Goal: Task Accomplishment & Management: Manage account settings

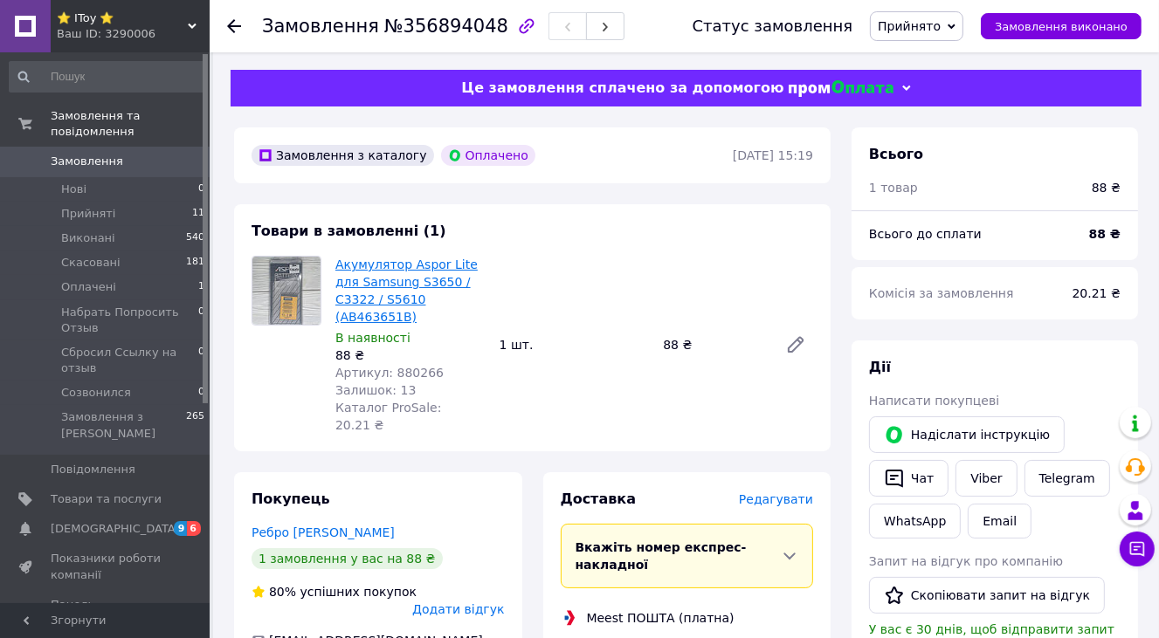
click at [403, 283] on link "Акумулятор Aspor Lite для Samsung S3650 / C3322 / S5610 (AB463651B)" at bounding box center [406, 291] width 142 height 66
drag, startPoint x: 332, startPoint y: 285, endPoint x: 420, endPoint y: 282, distance: 88.2
click at [420, 282] on div "Акумулятор Aspor Lite для Samsung S3650 / C3322 / S5610 (AB463651B) В наявності…" at bounding box center [410, 344] width 164 height 185
copy link "Samsung S3650"
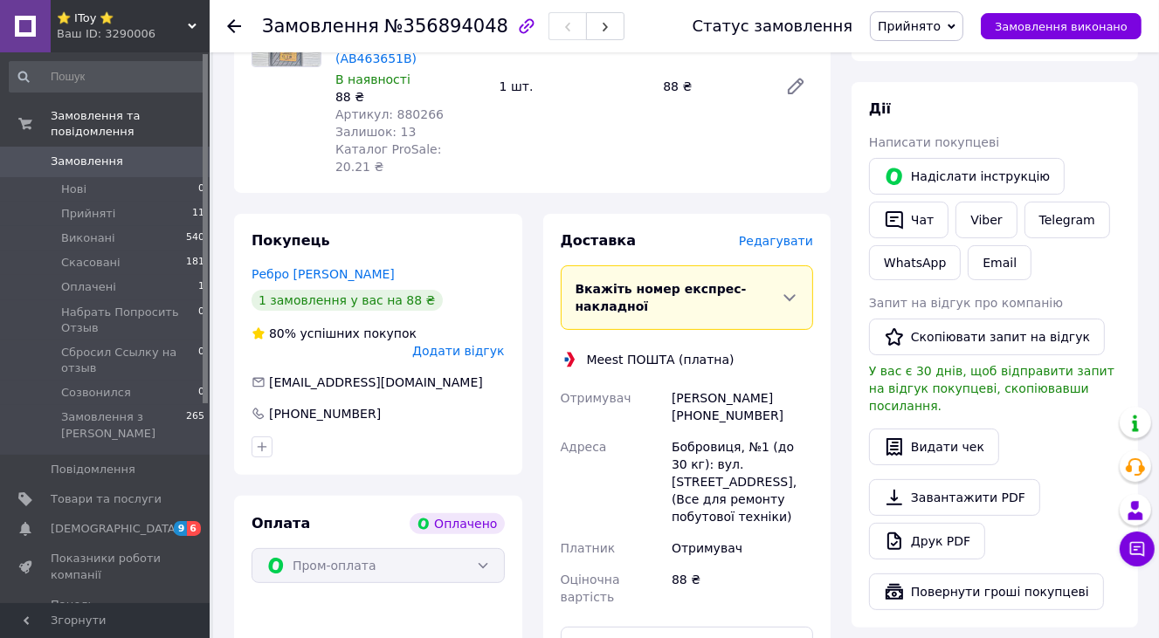
scroll to position [262, 0]
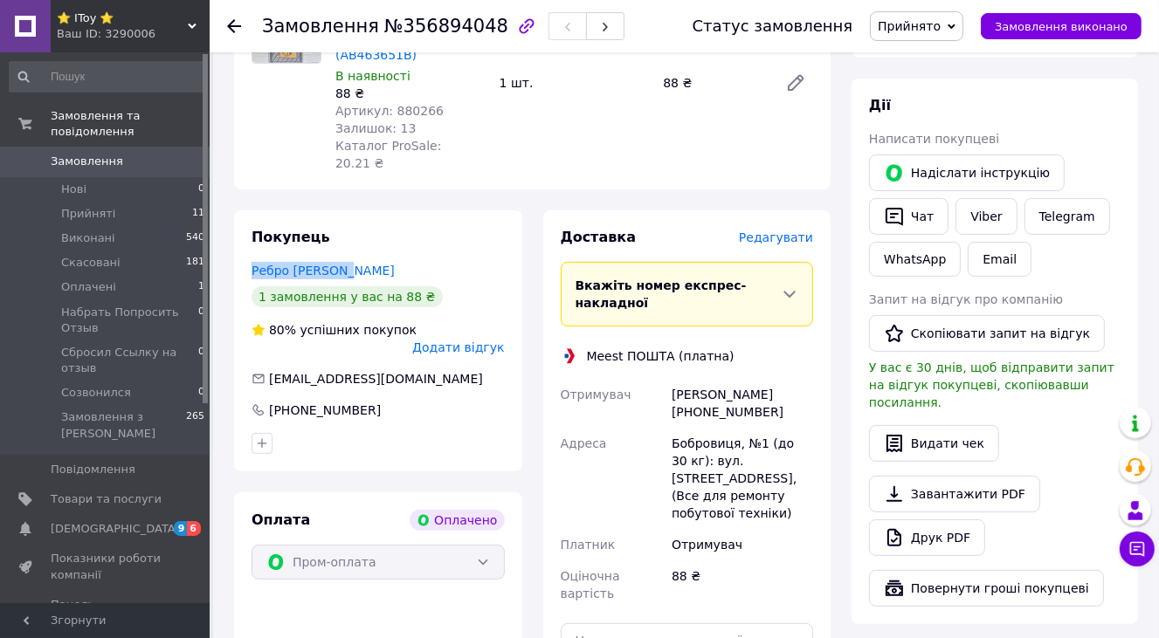
drag, startPoint x: 348, startPoint y: 236, endPoint x: 241, endPoint y: 239, distance: 107.5
click at [241, 239] on div "Покупець Ребро Антонина 1 замовлення у вас на 88 ₴ 80% успішних покупок Додати …" at bounding box center [378, 340] width 288 height 261
copy link "Ребро Антонина"
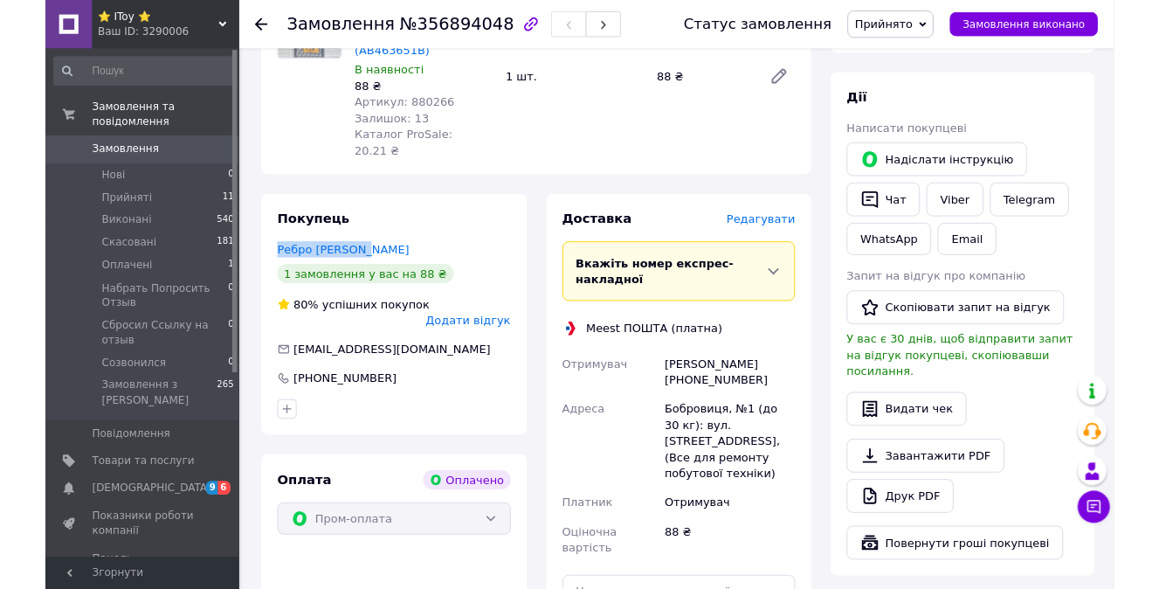
scroll to position [611, 0]
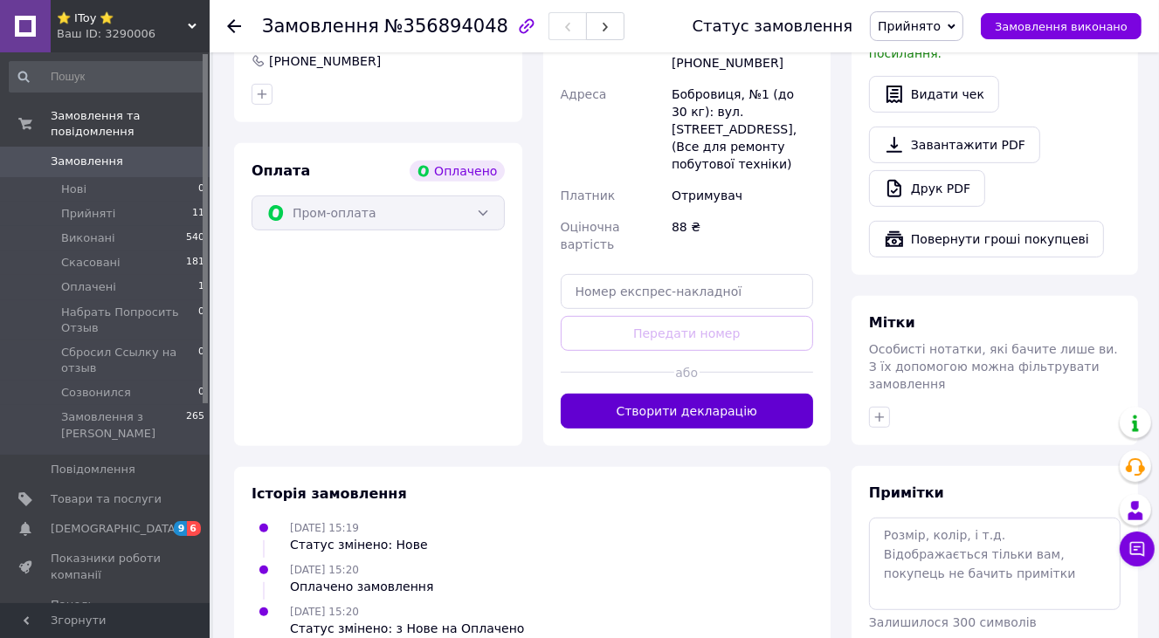
click at [696, 394] on button "Створити декларацію" at bounding box center [687, 411] width 253 height 35
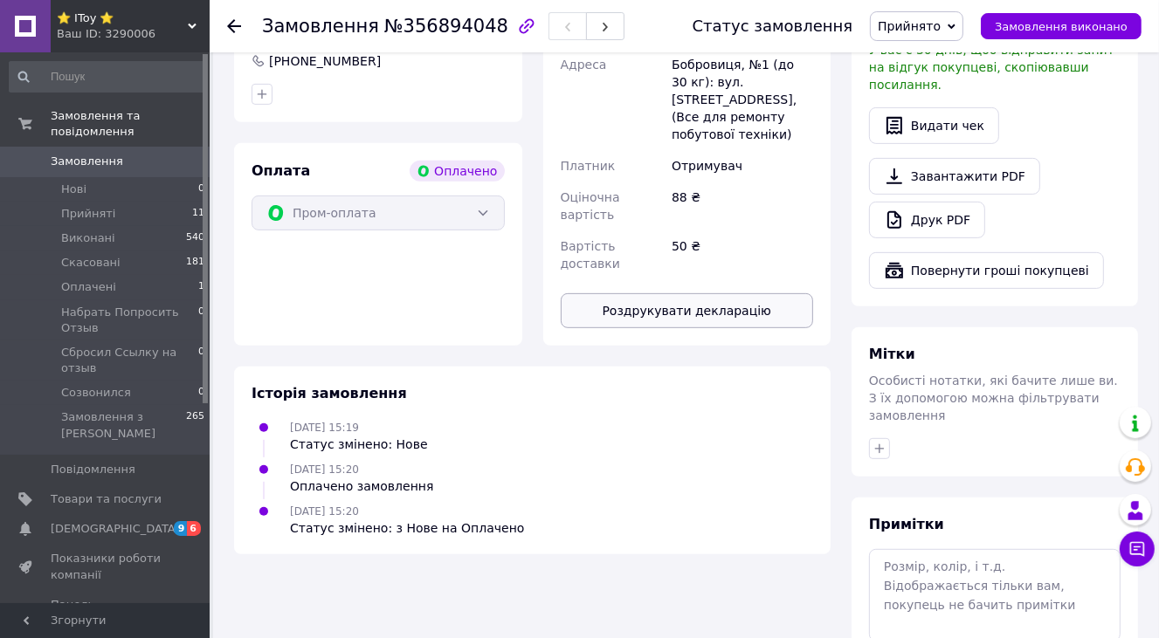
click at [704, 293] on button "Роздрукувати декларацію" at bounding box center [687, 310] width 253 height 35
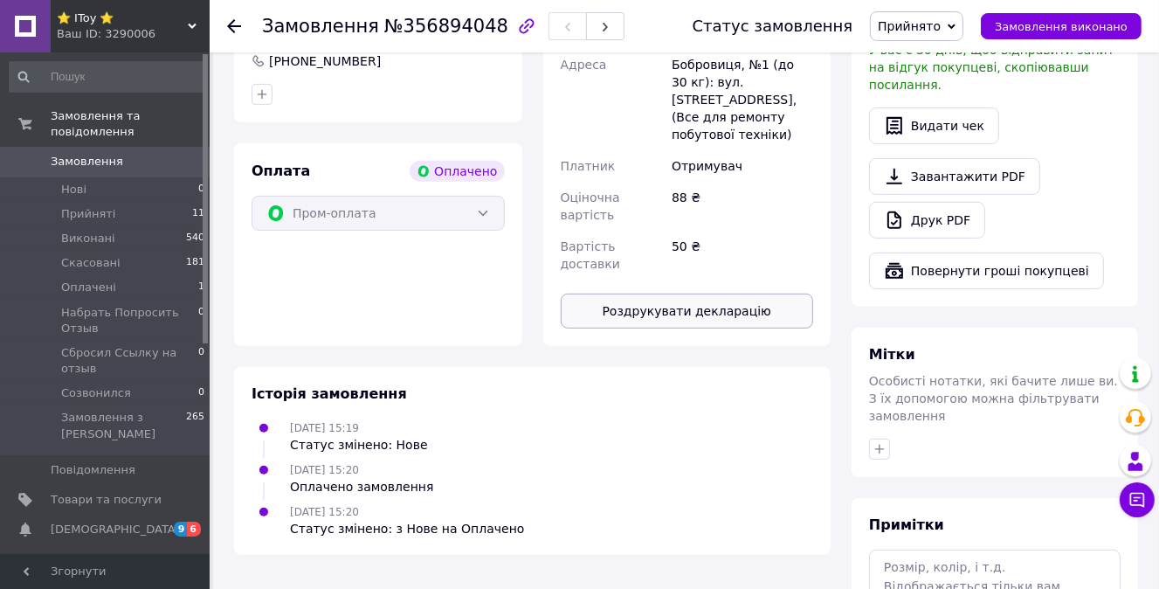
click at [709, 293] on button "Роздрукувати декларацію" at bounding box center [687, 310] width 253 height 35
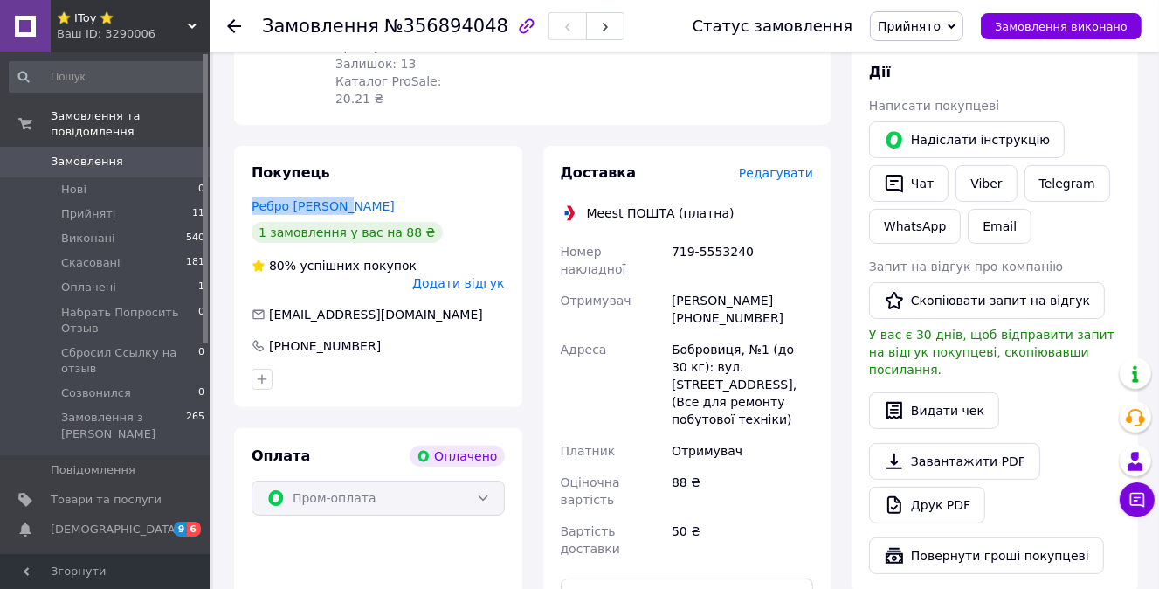
scroll to position [437, 0]
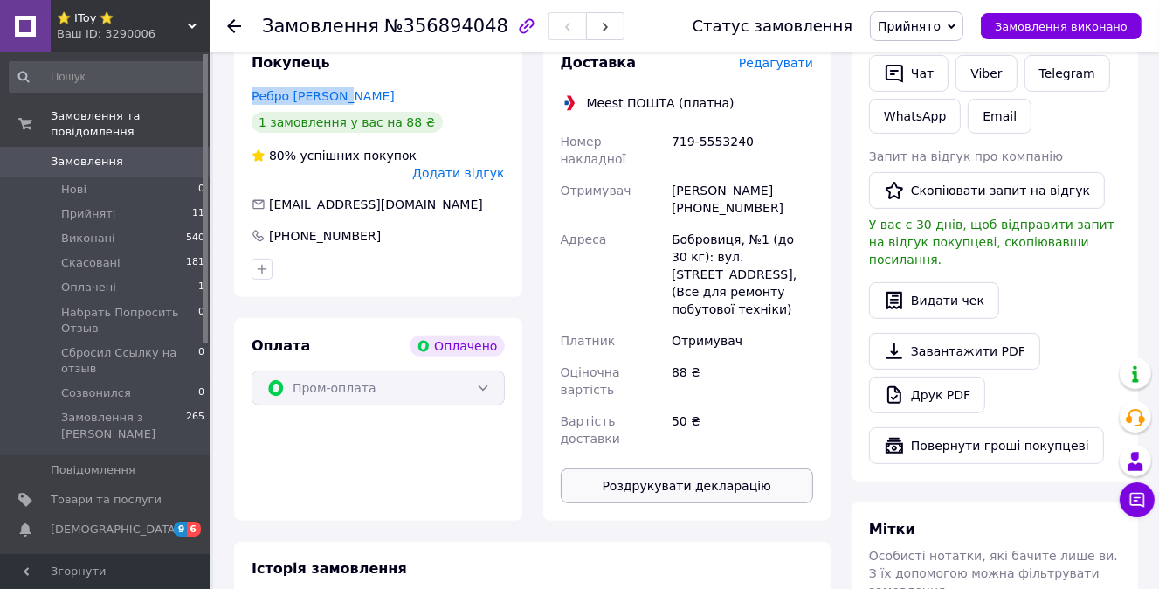
click at [722, 468] on button "Роздрукувати декларацію" at bounding box center [687, 485] width 253 height 35
drag, startPoint x: 327, startPoint y: 588, endPoint x: 611, endPoint y: 463, distance: 310.9
click at [611, 559] on div "Історія замовлення" at bounding box center [533, 569] width 562 height 20
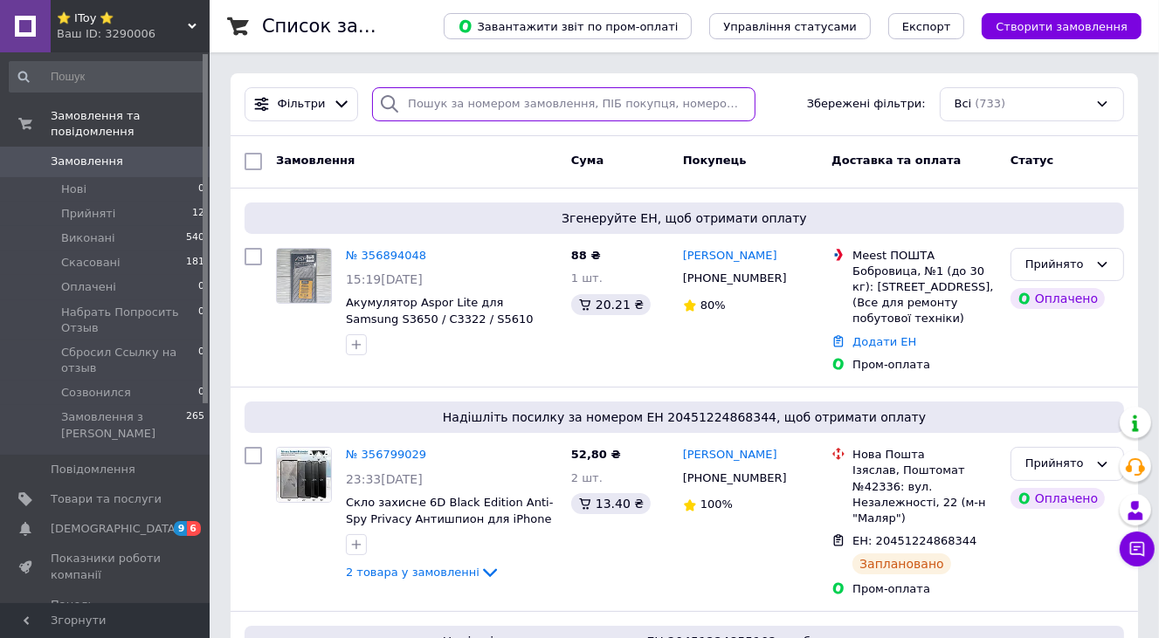
click at [438, 98] on input "search" at bounding box center [563, 104] width 383 height 34
paste input "Samsung S3650"
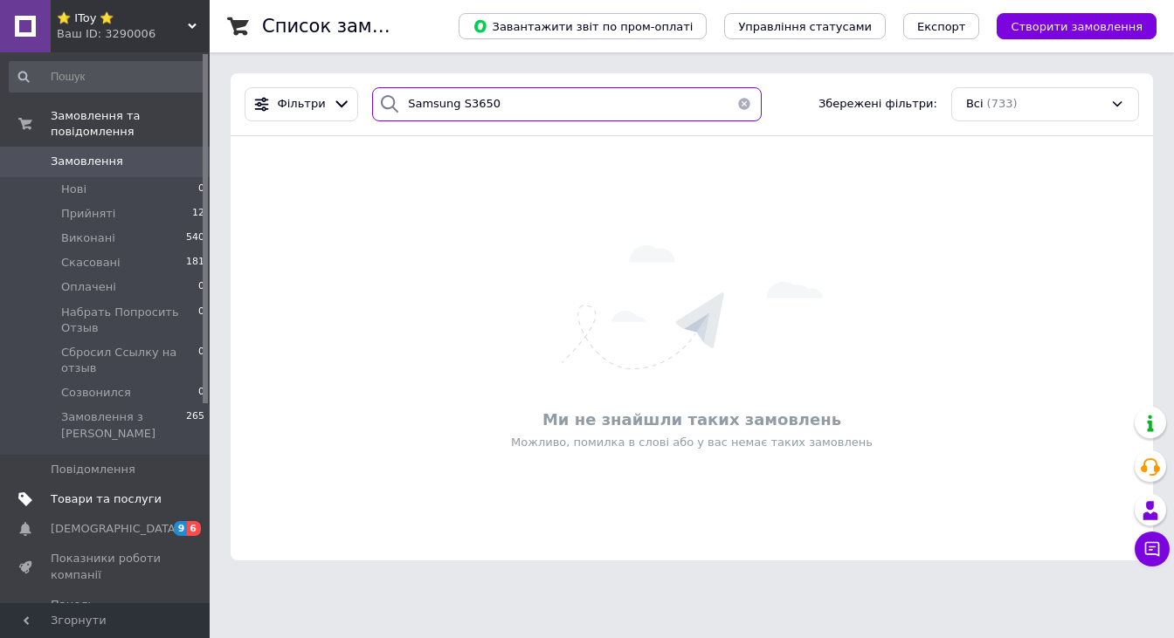
type input "Samsung S3650"
click at [92, 492] on span "Товари та послуги" at bounding box center [106, 500] width 111 height 16
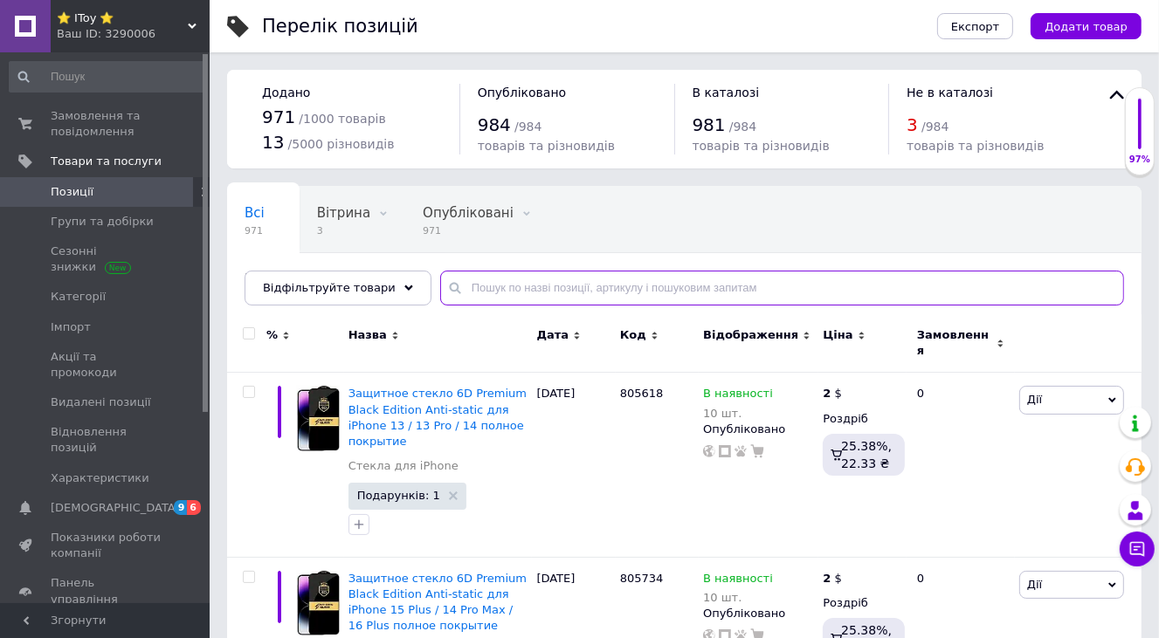
click at [459, 286] on input "text" at bounding box center [782, 288] width 684 height 35
paste input "Samsung S3650"
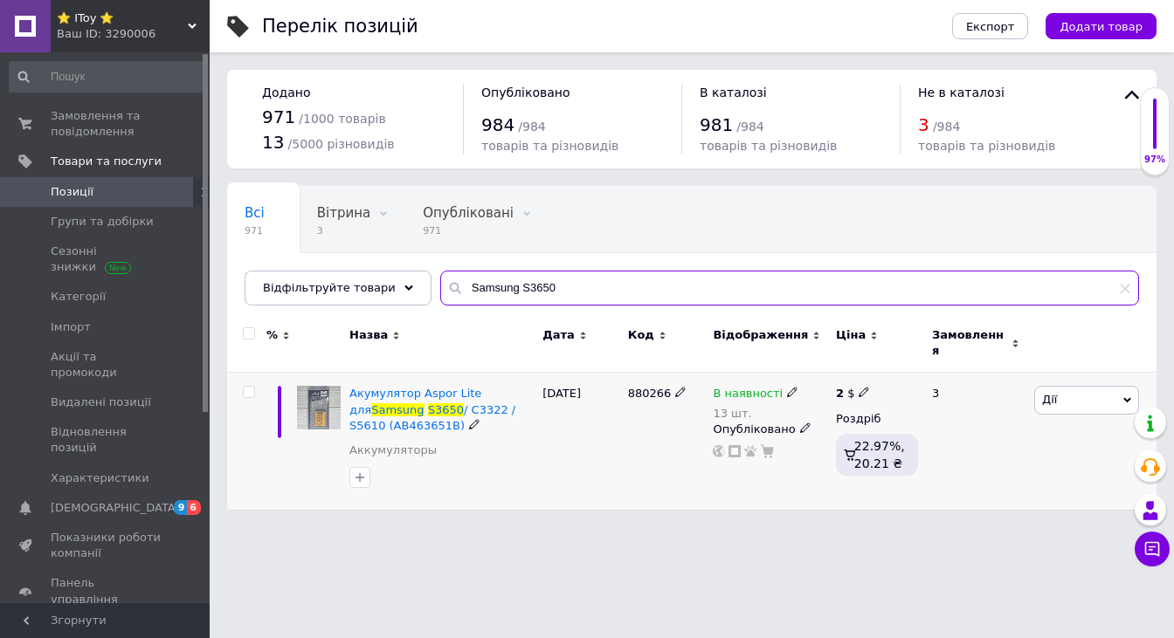
type input "Samsung S3650"
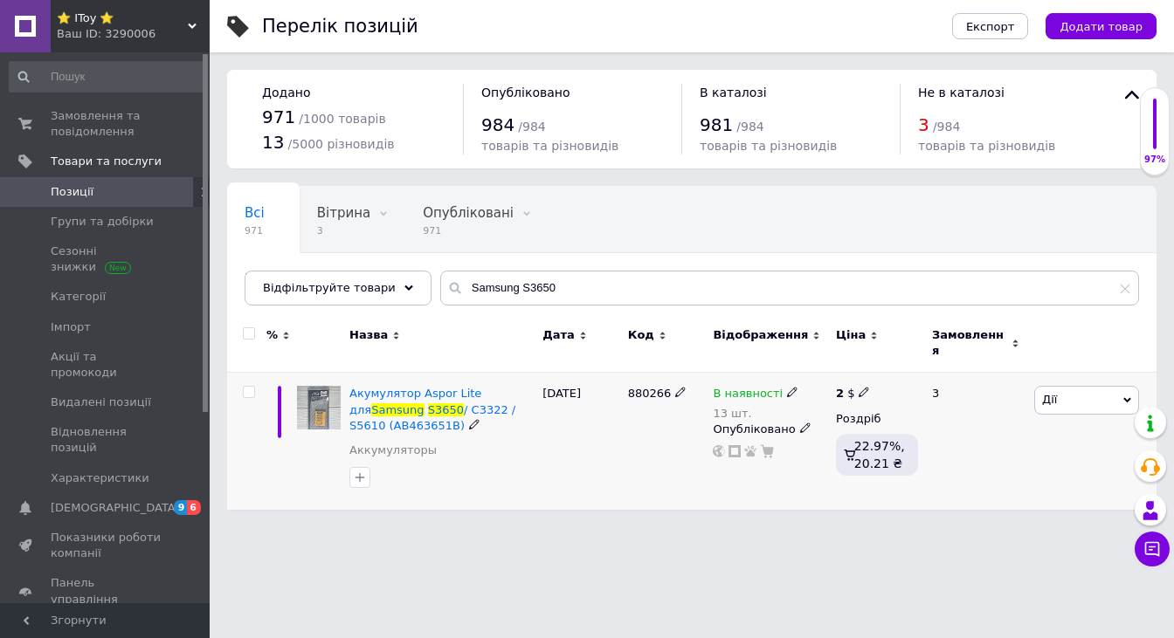
click at [1125, 393] on span "Дії" at bounding box center [1086, 400] width 105 height 28
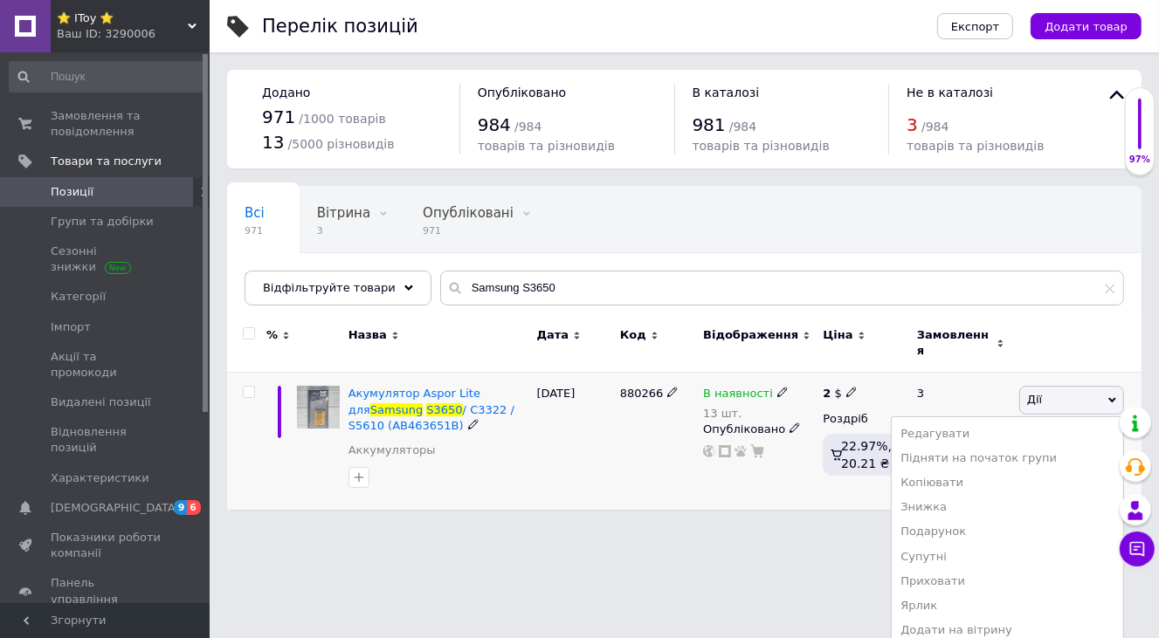
scroll to position [47, 0]
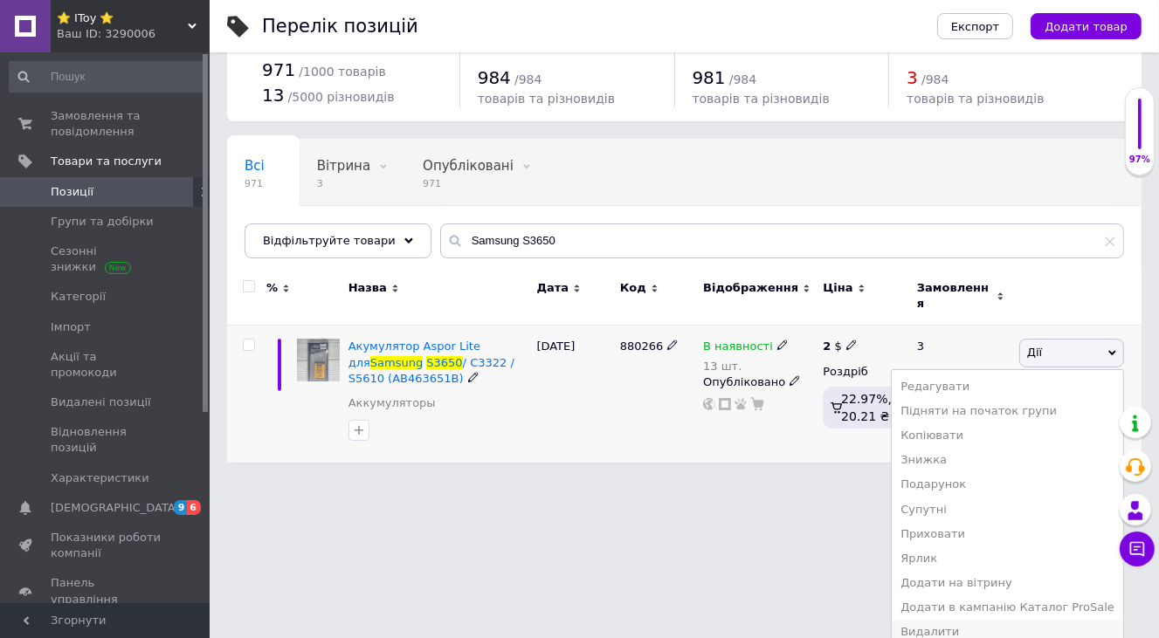
click at [957, 620] on li "Видалити" at bounding box center [1007, 632] width 231 height 24
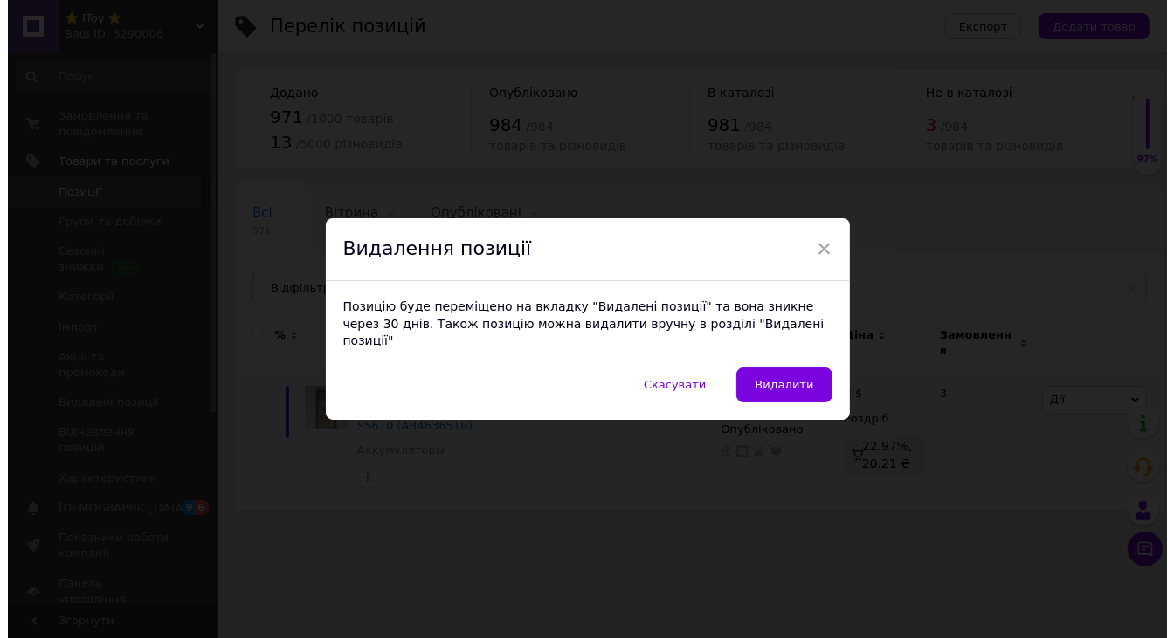
scroll to position [0, 0]
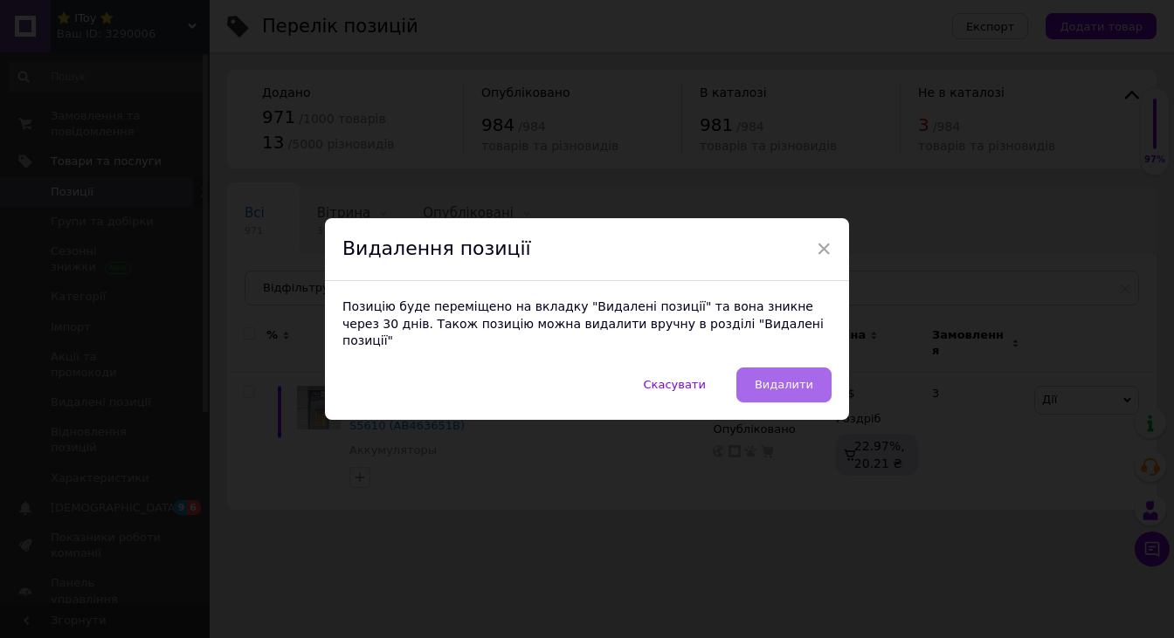
click at [792, 380] on span "Видалити" at bounding box center [784, 384] width 59 height 13
